Goal: Information Seeking & Learning: Learn about a topic

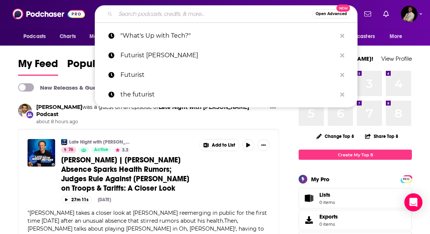
click at [233, 12] on input "Search podcasts, credits, & more..." at bounding box center [214, 14] width 197 height 12
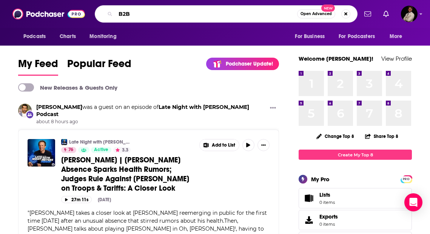
drag, startPoint x: 174, startPoint y: 16, endPoint x: 106, endPoint y: 15, distance: 67.6
click at [106, 15] on div "B2B Open Advanced New" at bounding box center [226, 13] width 263 height 17
paste input "Sales Trends"
type input "B2B Sales Trends"
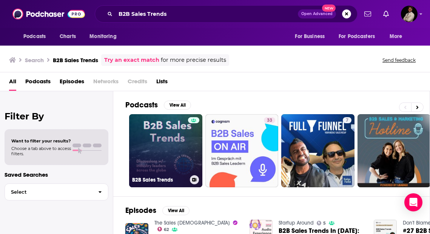
click at [175, 133] on link "B2B Sales Trends" at bounding box center [165, 150] width 73 height 73
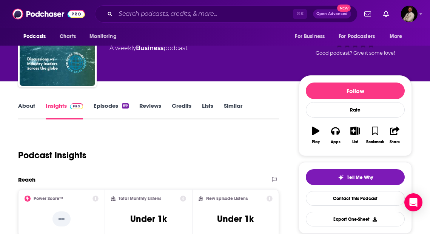
scroll to position [34, 0]
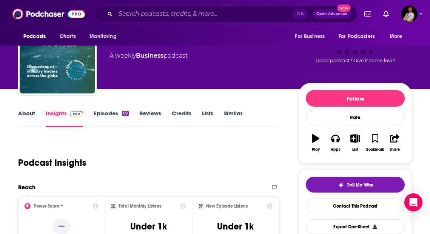
click at [151, 115] on link "Reviews" at bounding box center [150, 118] width 22 height 17
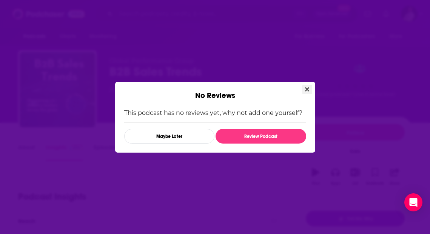
click at [307, 91] on icon "Close" at bounding box center [307, 89] width 4 height 6
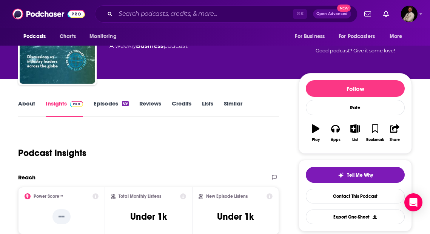
scroll to position [43, 0]
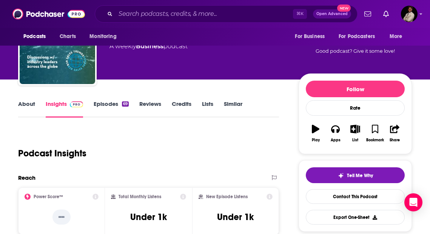
click at [119, 105] on link "Episodes 69" at bounding box center [111, 108] width 35 height 17
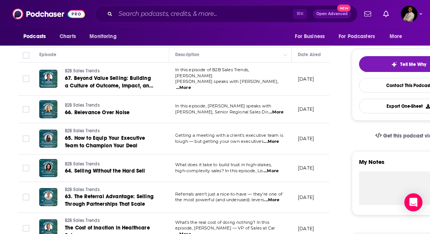
scroll to position [152, 0]
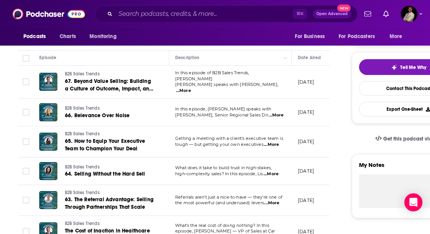
click at [191, 88] on span "...More" at bounding box center [183, 91] width 15 height 6
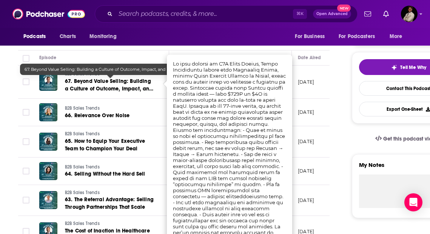
click at [132, 83] on span "67. Beyond Value Selling: Building a Culture of Outcome, Impact, and Economic V…" at bounding box center [109, 89] width 88 height 22
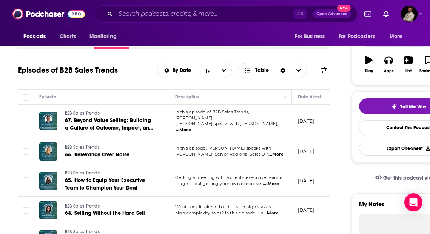
scroll to position [119, 0]
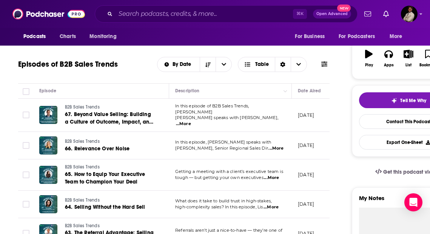
click at [274, 147] on span "...More" at bounding box center [275, 149] width 15 height 6
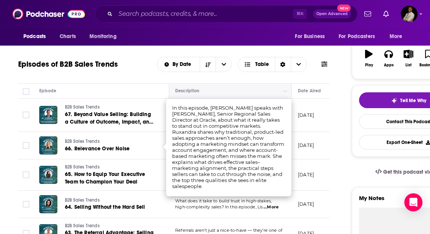
click at [281, 84] on th "Description" at bounding box center [230, 91] width 123 height 15
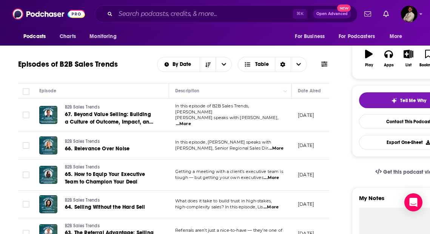
click at [269, 177] on span "...More" at bounding box center [271, 178] width 15 height 6
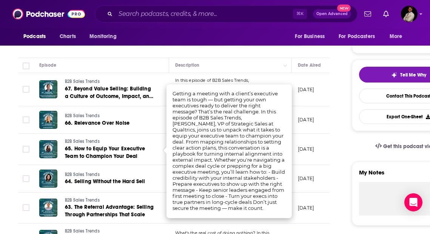
scroll to position [145, 0]
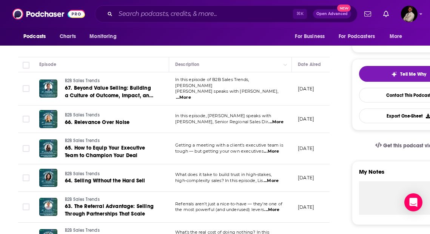
click at [274, 179] on span "...More" at bounding box center [270, 181] width 15 height 6
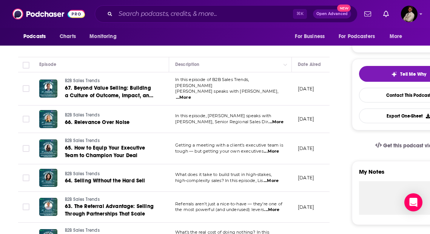
click at [191, 95] on span "...More" at bounding box center [183, 98] width 15 height 6
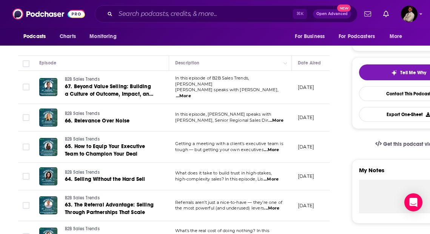
click at [278, 206] on span "...More" at bounding box center [271, 209] width 15 height 6
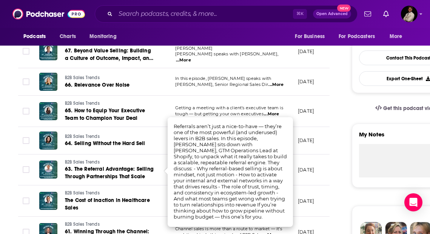
scroll to position [183, 0]
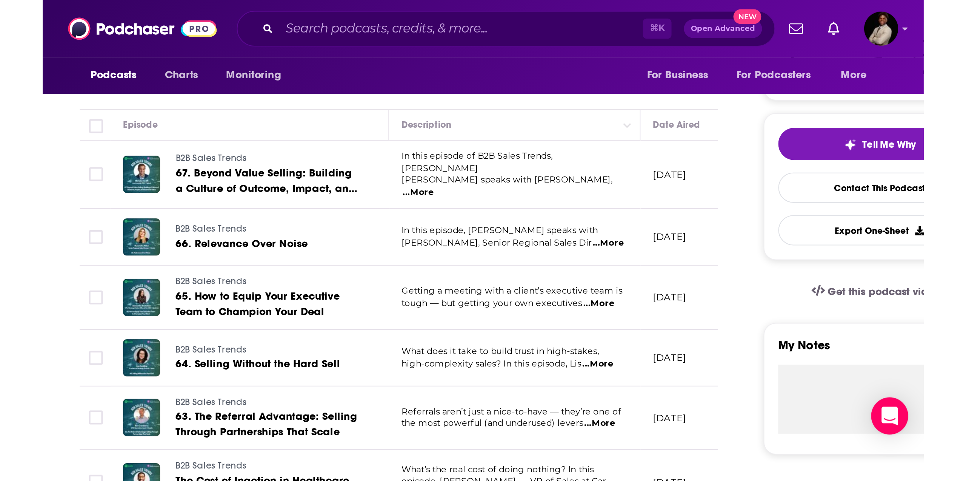
scroll to position [148, 0]
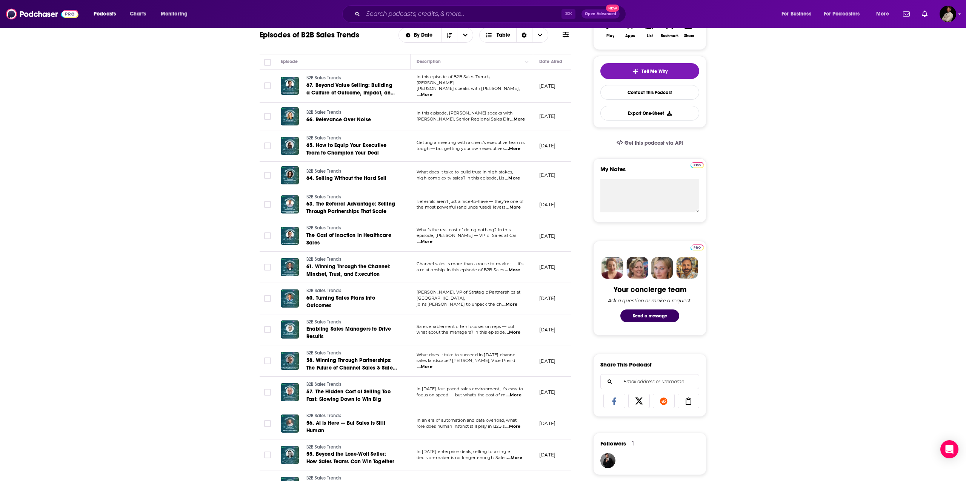
click at [430, 146] on span "...More" at bounding box center [512, 149] width 15 height 6
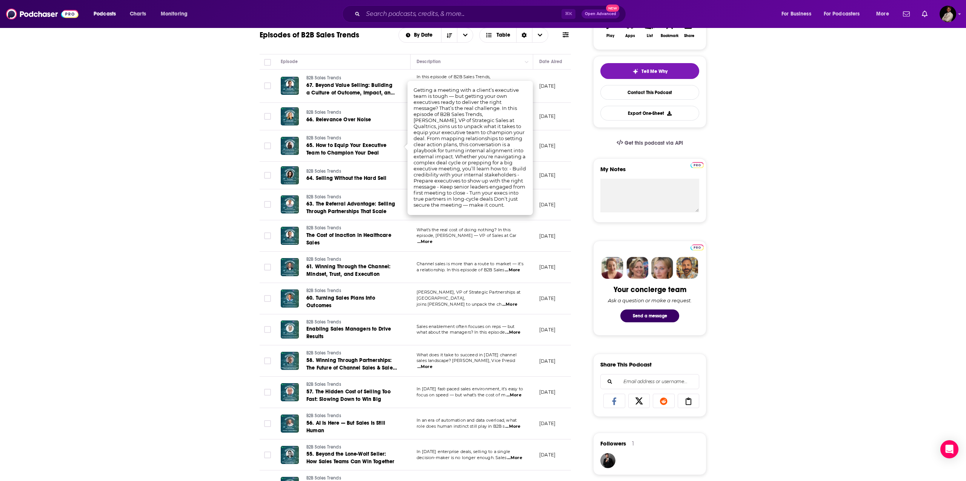
click at [178, 181] on div "About Insights Episodes 69 Reviews Credits Lists Similar Episodes of B2B Sales …" at bounding box center [483, 480] width 966 height 1011
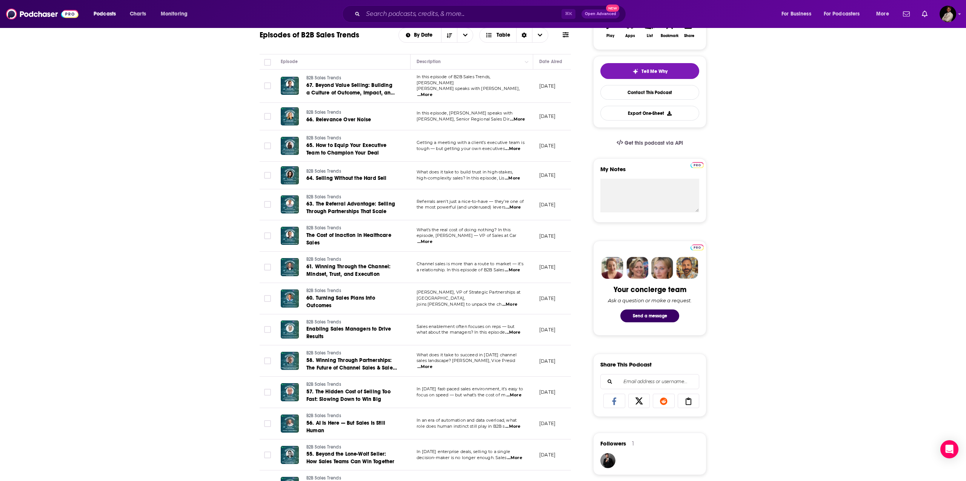
click at [430, 206] on span "...More" at bounding box center [513, 207] width 15 height 6
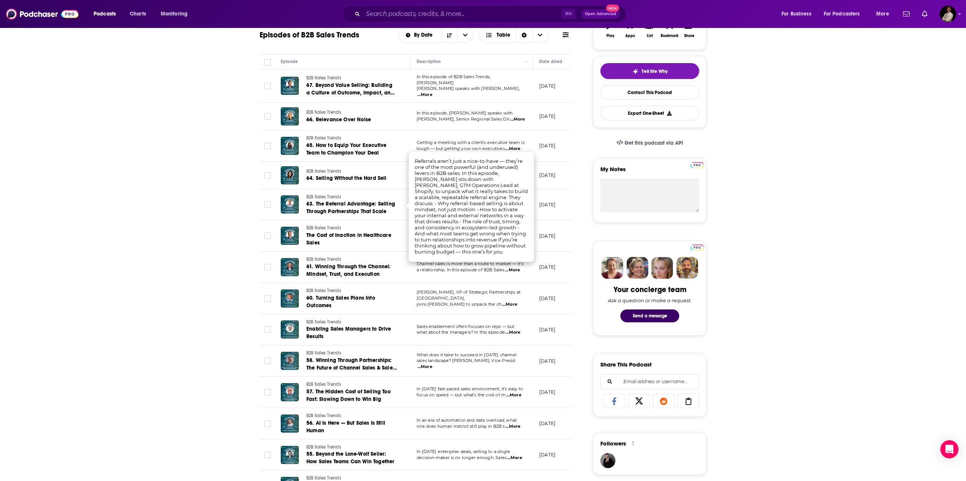
click at [430, 222] on td "[DATE]" at bounding box center [557, 235] width 49 height 31
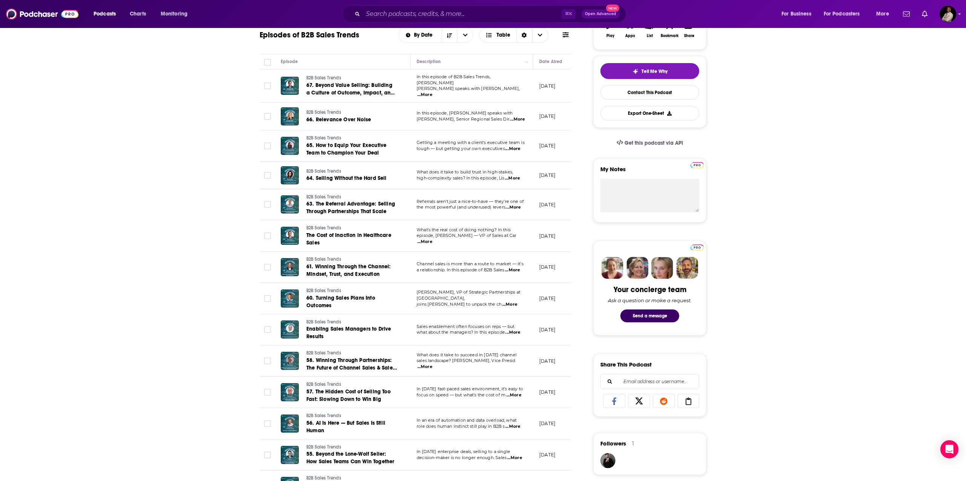
click at [430, 234] on span "...More" at bounding box center [425, 242] width 15 height 6
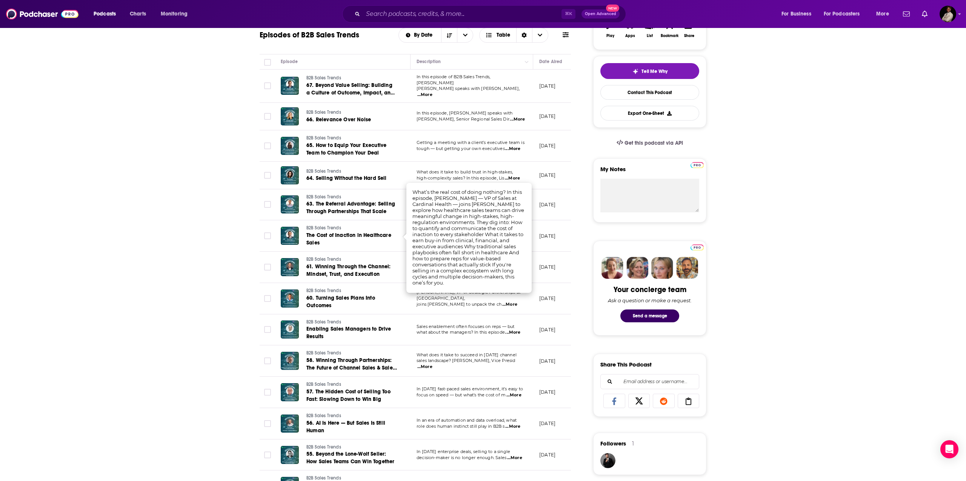
click at [202, 234] on div "About Insights Episodes 69 Reviews Credits Lists Similar Episodes of B2B Sales …" at bounding box center [483, 480] width 966 height 1011
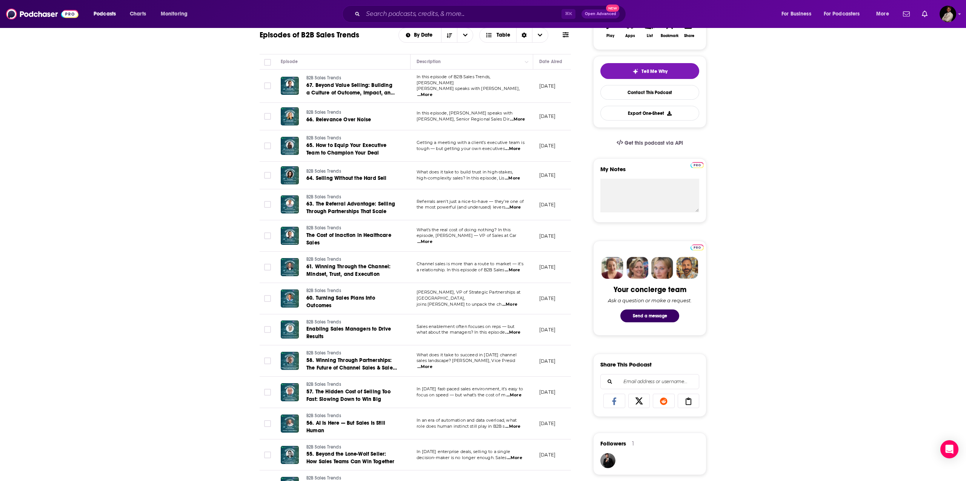
click at [430, 234] on span "...More" at bounding box center [512, 270] width 15 height 6
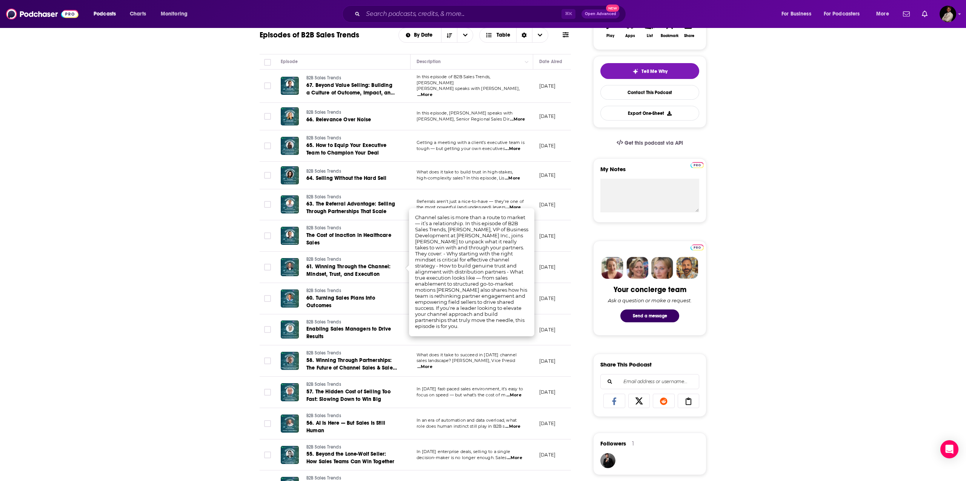
click at [430, 234] on span "...More" at bounding box center [425, 367] width 15 height 6
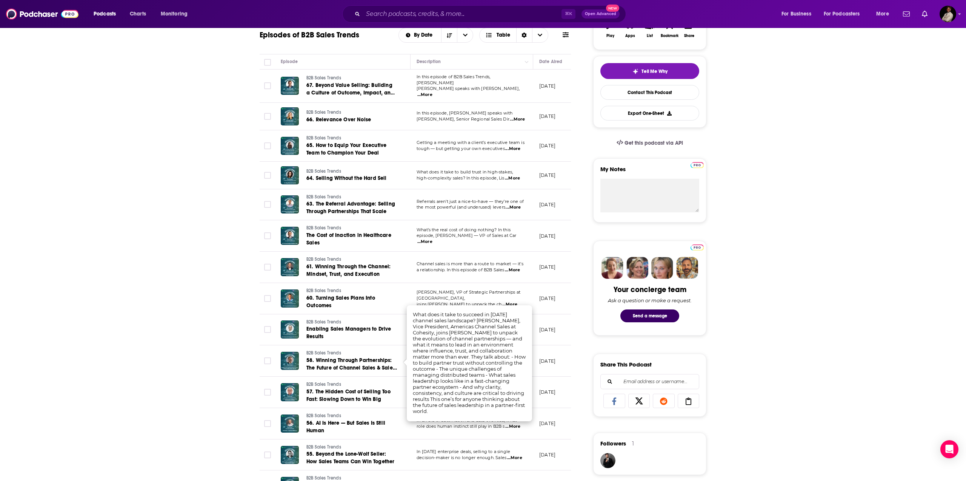
click at [430, 234] on span "...More" at bounding box center [509, 304] width 15 height 6
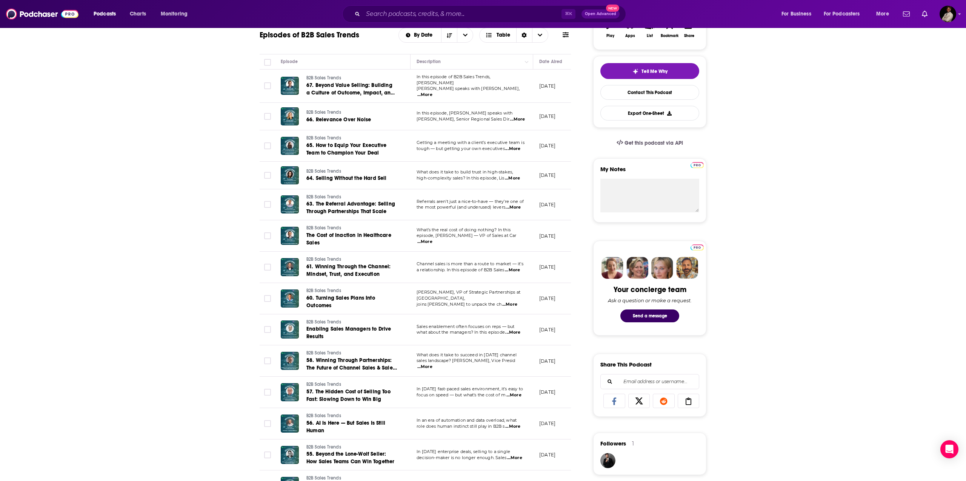
click at [430, 234] on span "...More" at bounding box center [512, 426] width 15 height 6
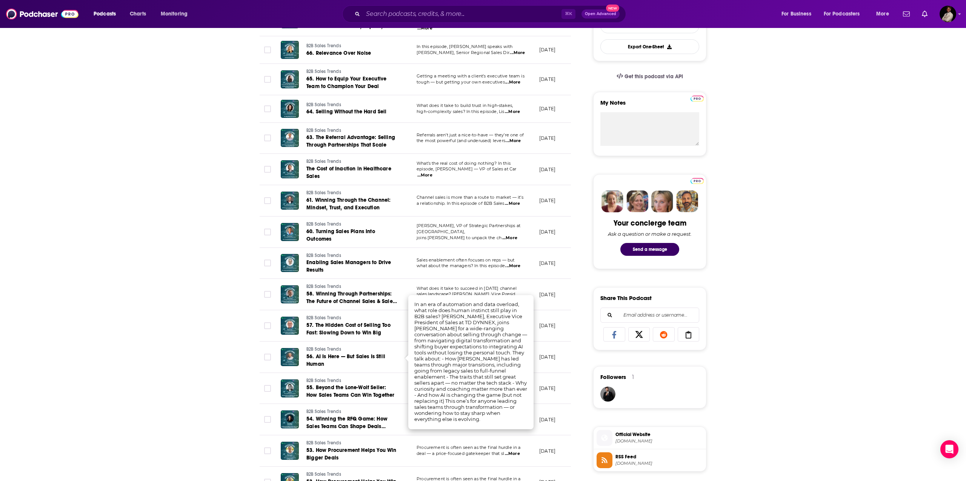
scroll to position [217, 0]
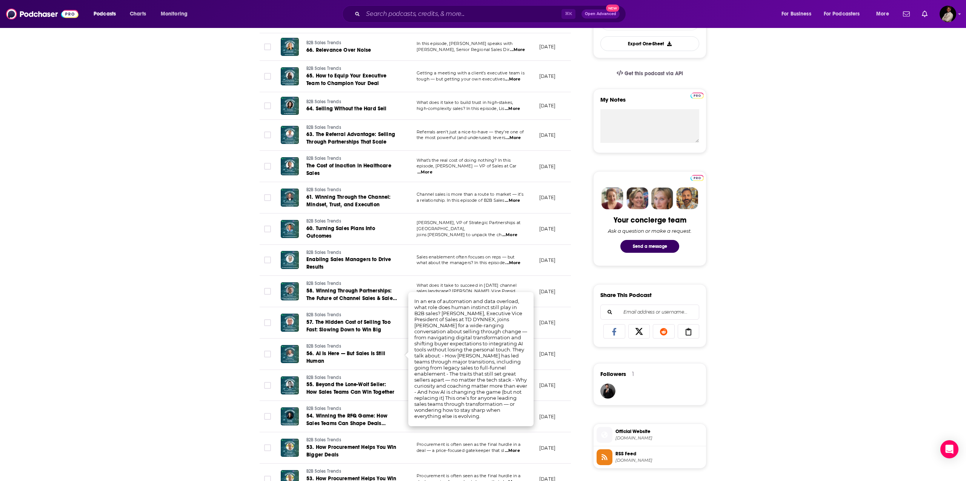
click at [430, 234] on span "...More" at bounding box center [512, 450] width 15 height 6
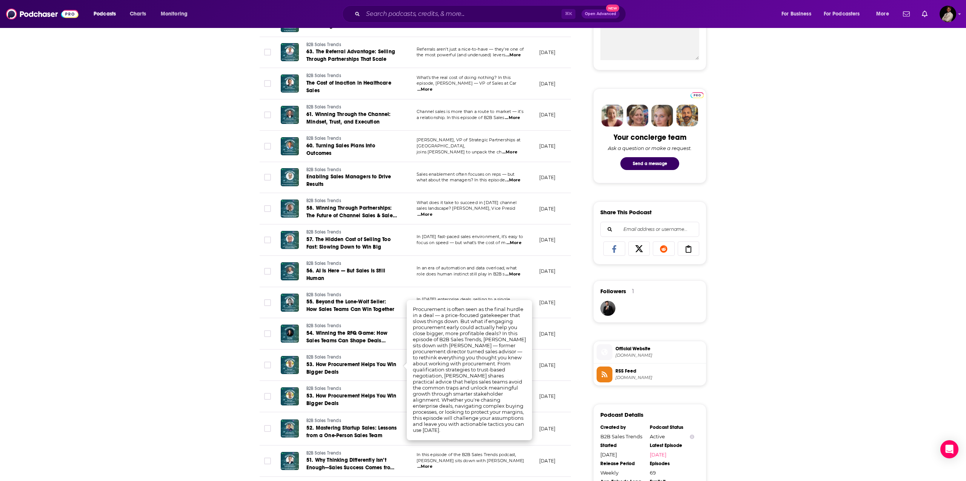
scroll to position [301, 0]
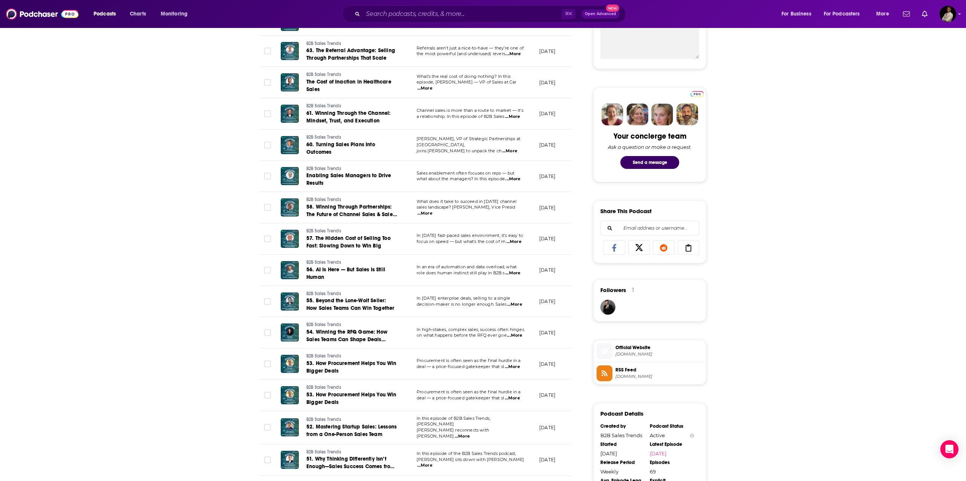
click at [430, 234] on p "In this episode of the B2B Sales Trends podcast," at bounding box center [472, 453] width 110 height 6
click at [430, 234] on span "...More" at bounding box center [425, 465] width 15 height 6
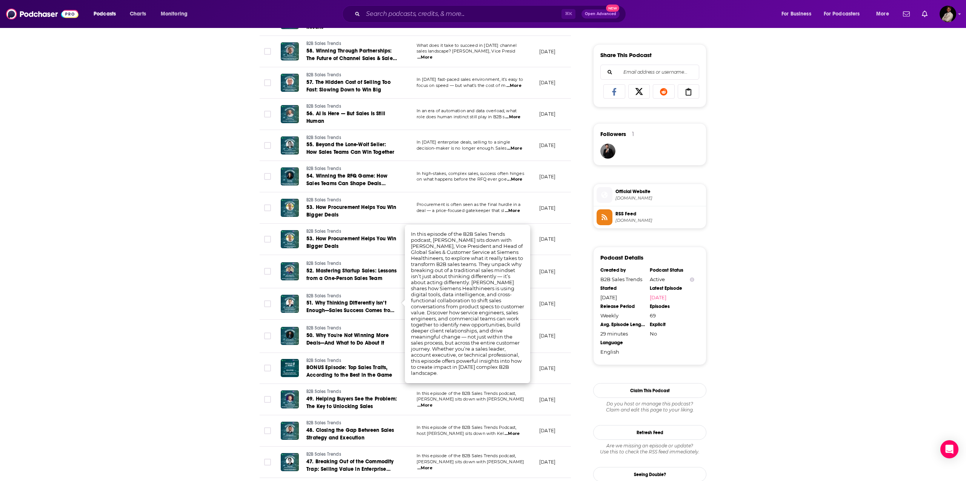
scroll to position [458, 0]
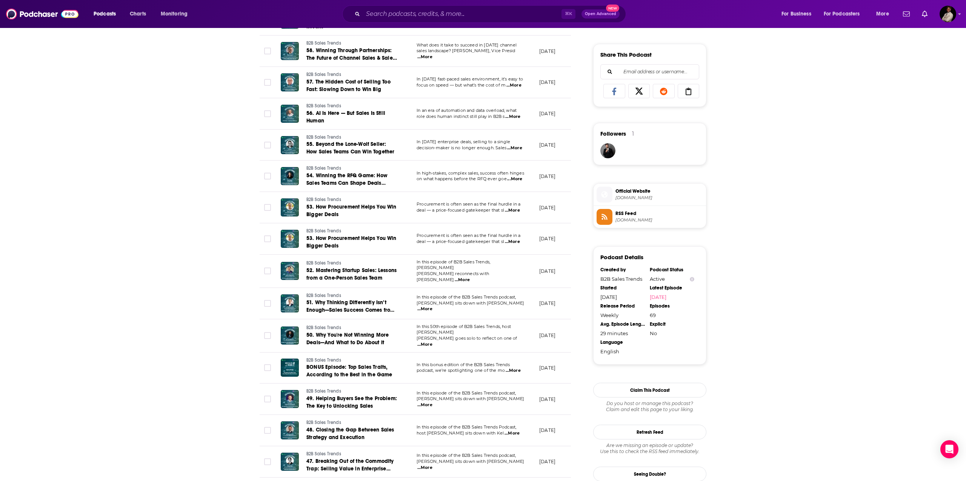
click at [140, 234] on div "About Insights Episodes 69 Reviews Credits Lists Similar Episodes of B2B Sales …" at bounding box center [483, 171] width 966 height 1011
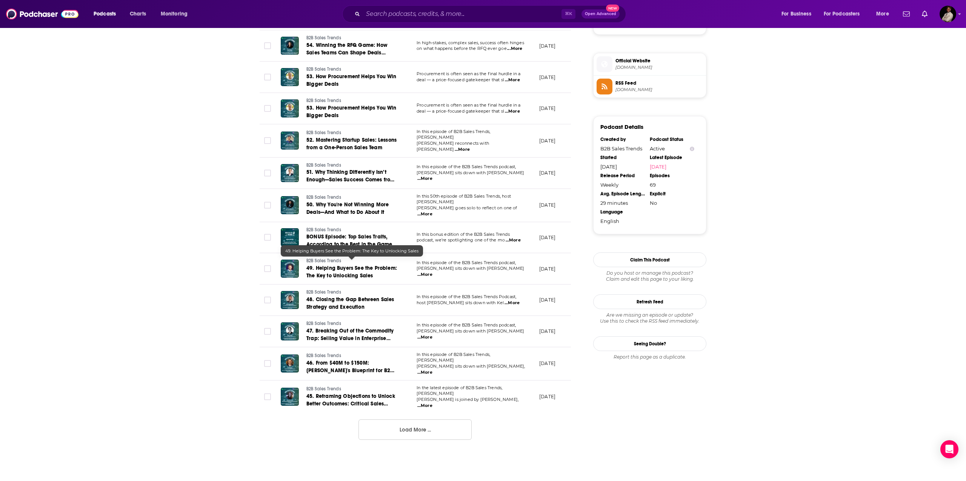
scroll to position [589, 0]
